Goal: Task Accomplishment & Management: Use online tool/utility

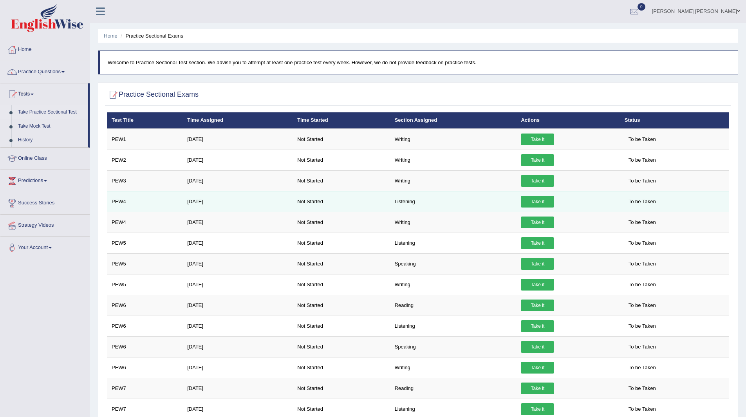
click at [527, 199] on link "Take it" at bounding box center [537, 202] width 33 height 12
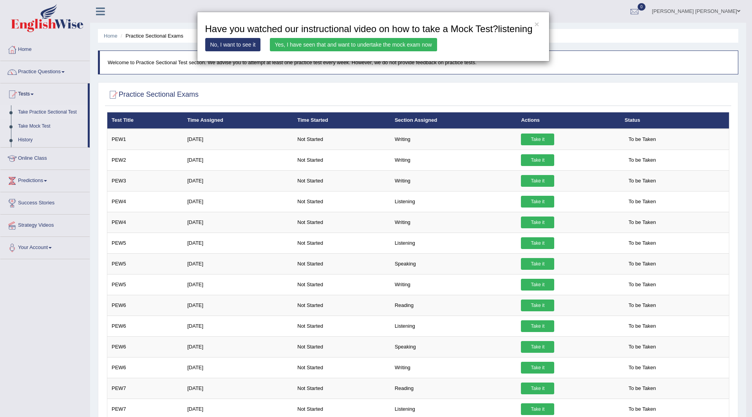
click at [326, 43] on link "Yes, I have seen that and want to undertake the mock exam now" at bounding box center [353, 44] width 167 height 13
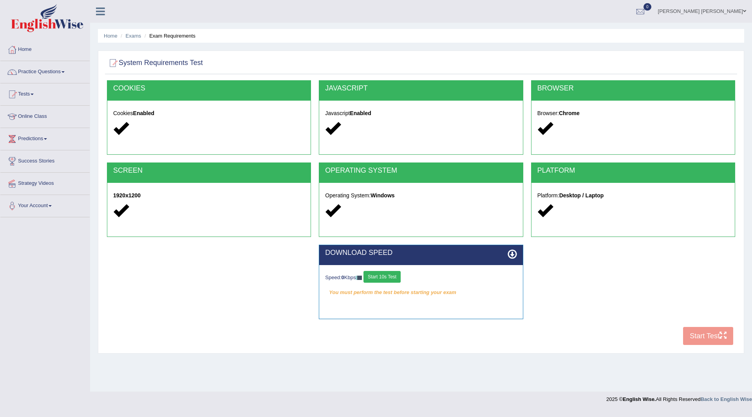
click at [384, 276] on button "Start 10s Test" at bounding box center [382, 277] width 37 height 12
click at [399, 281] on button "Start 10s Test" at bounding box center [390, 277] width 37 height 12
click at [391, 277] on button "Start 10s Test" at bounding box center [390, 277] width 37 height 12
click at [697, 336] on button "Start Test" at bounding box center [708, 336] width 50 height 18
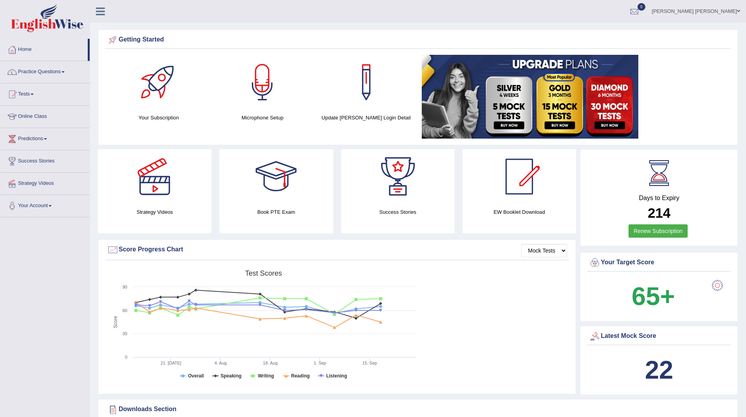
click at [38, 70] on link "Practice Questions" at bounding box center [44, 71] width 89 height 20
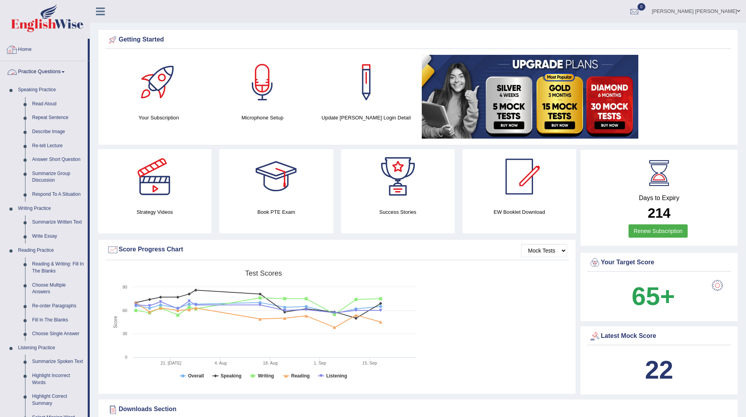
click at [26, 52] on link "Home" at bounding box center [43, 49] width 87 height 20
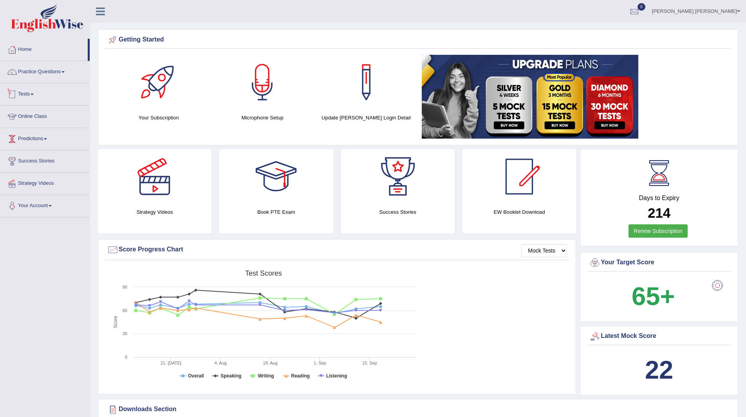
click at [29, 93] on link "Tests" at bounding box center [44, 93] width 89 height 20
click at [37, 112] on link "Take Practice Sectional Test" at bounding box center [50, 112] width 73 height 14
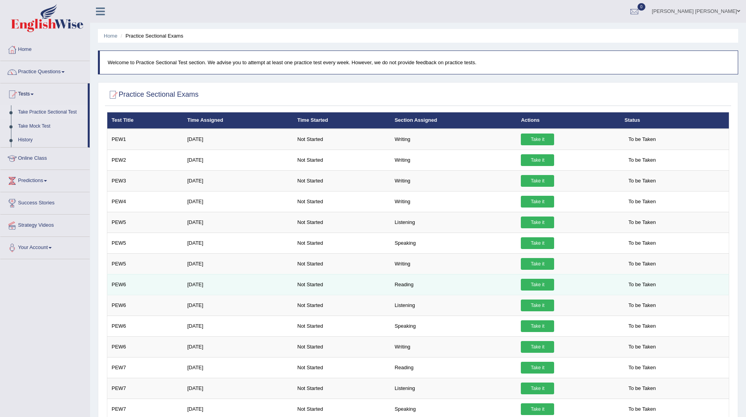
click at [535, 285] on link "Take it" at bounding box center [537, 285] width 33 height 12
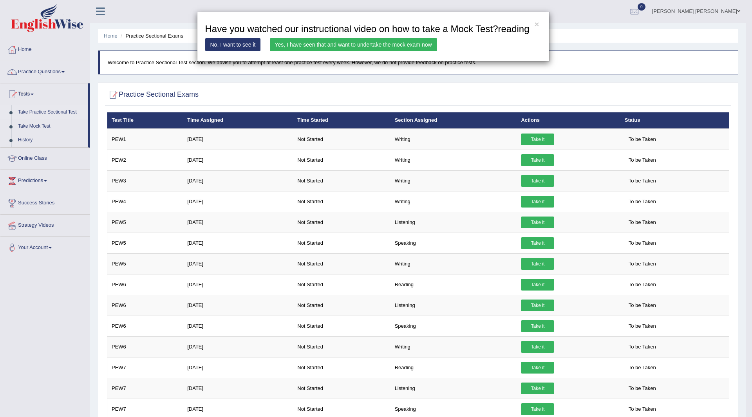
click at [362, 44] on link "Yes, I have seen that and want to undertake the mock exam now" at bounding box center [353, 44] width 167 height 13
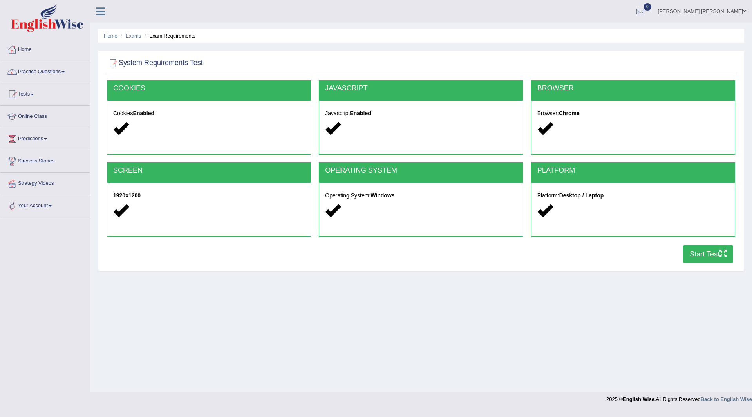
click at [696, 251] on button "Start Test" at bounding box center [708, 254] width 50 height 18
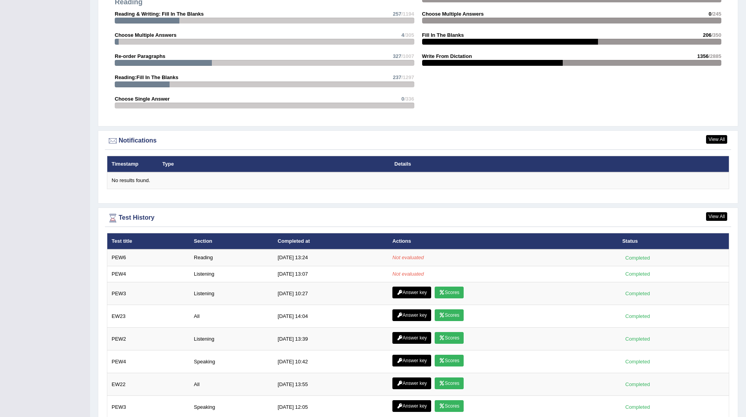
scroll to position [751, 0]
